Goal: Go to known website: Access a specific website the user already knows

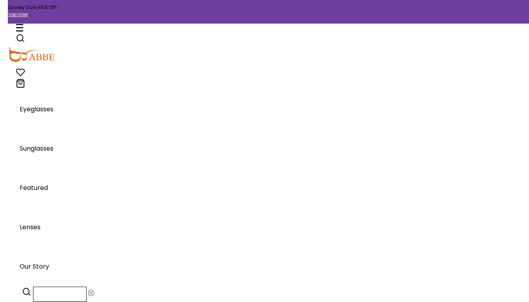
scroll to position [7626, 0]
